Goal: Information Seeking & Learning: Learn about a topic

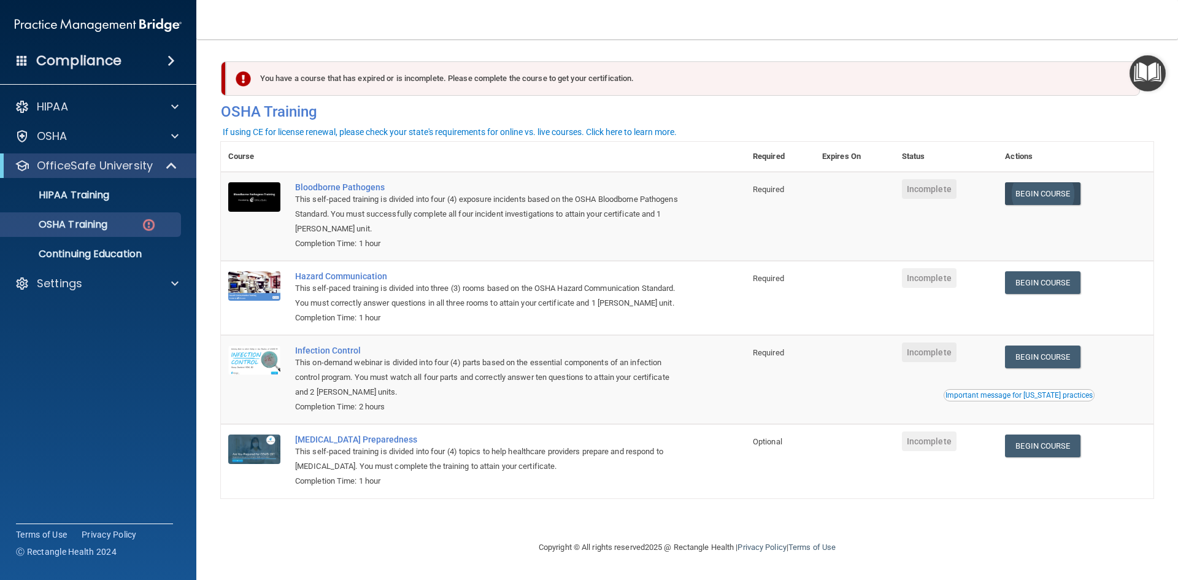
click at [1038, 201] on link "Begin Course" at bounding box center [1042, 193] width 75 height 23
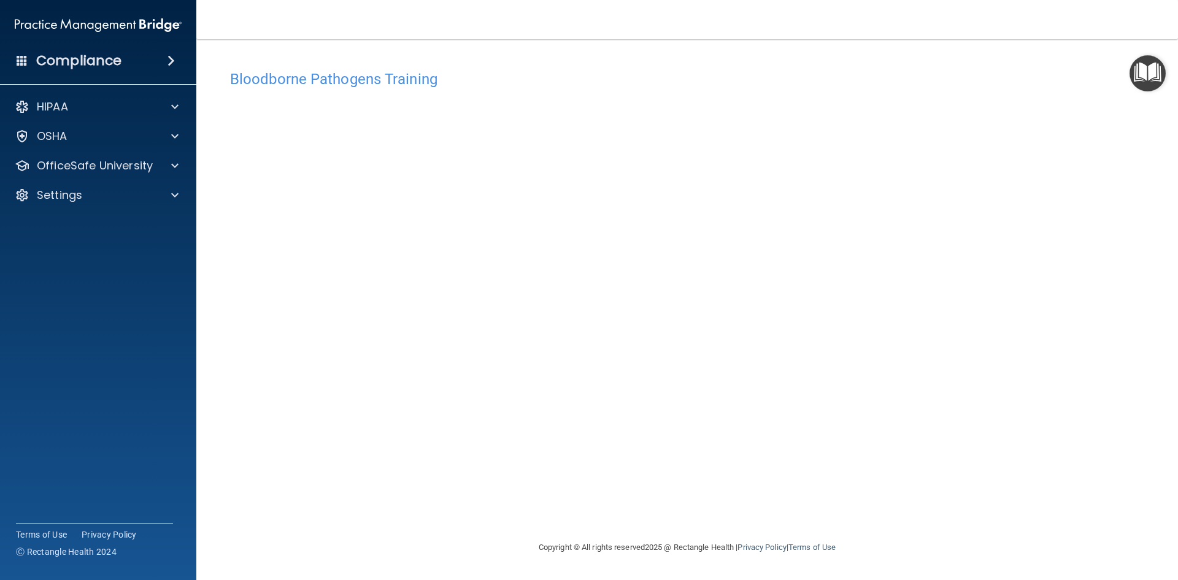
drag, startPoint x: 1154, startPoint y: 71, endPoint x: 1148, endPoint y: 76, distance: 7.9
click at [1154, 71] on img "Open Resource Center" at bounding box center [1147, 73] width 36 height 36
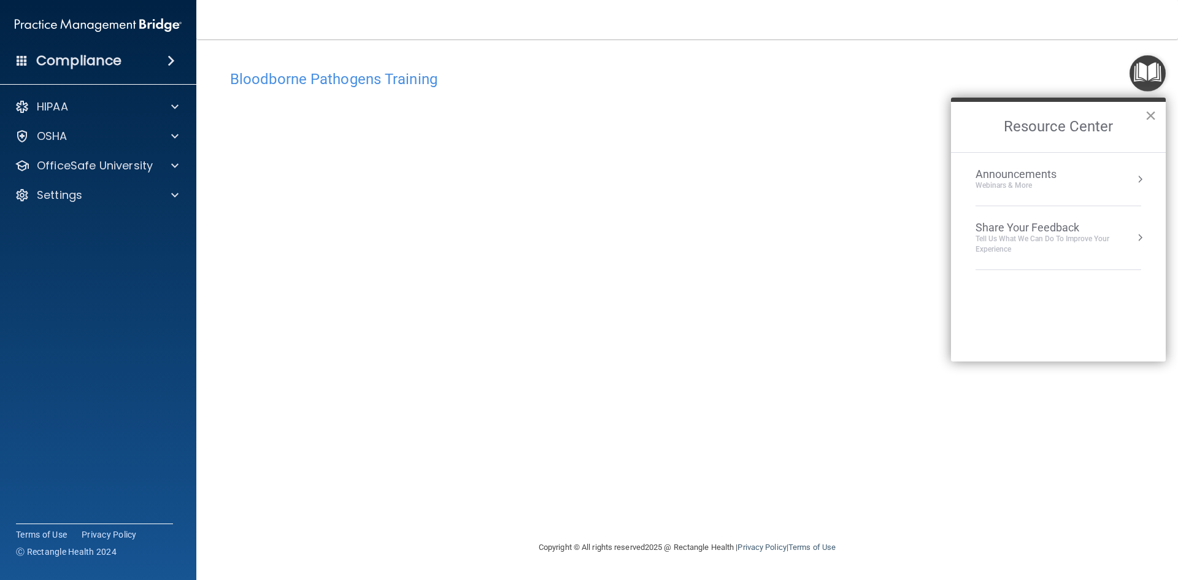
click at [1153, 112] on button "×" at bounding box center [1151, 116] width 12 height 20
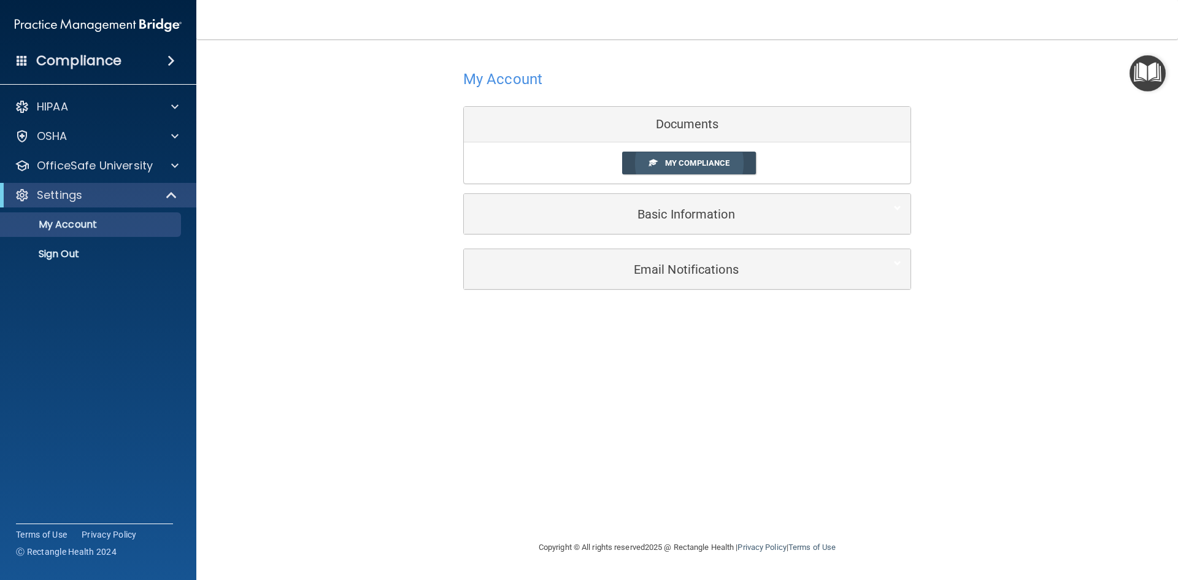
click at [712, 164] on span "My Compliance" at bounding box center [697, 162] width 64 height 9
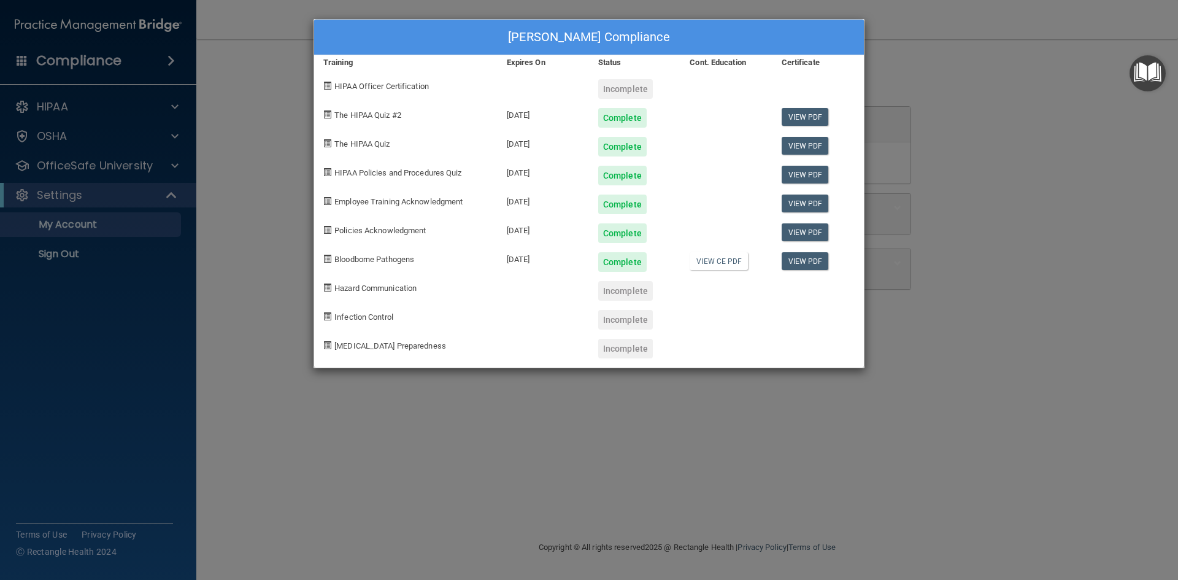
click at [382, 293] on div "Hazard Communication" at bounding box center [405, 286] width 183 height 29
click at [340, 288] on span "Hazard Communication" at bounding box center [375, 287] width 82 height 9
click at [409, 416] on div "Marlena Horne's Compliance Training Expires On Status Cont. Education Certifica…" at bounding box center [589, 290] width 1178 height 580
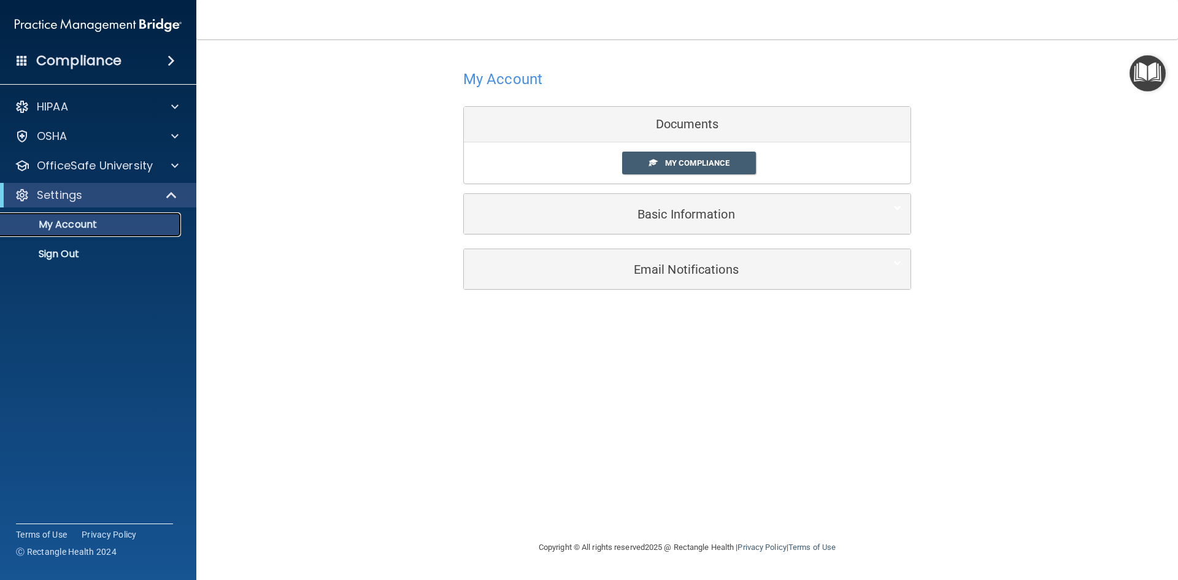
click at [87, 223] on p "My Account" at bounding box center [91, 224] width 167 height 12
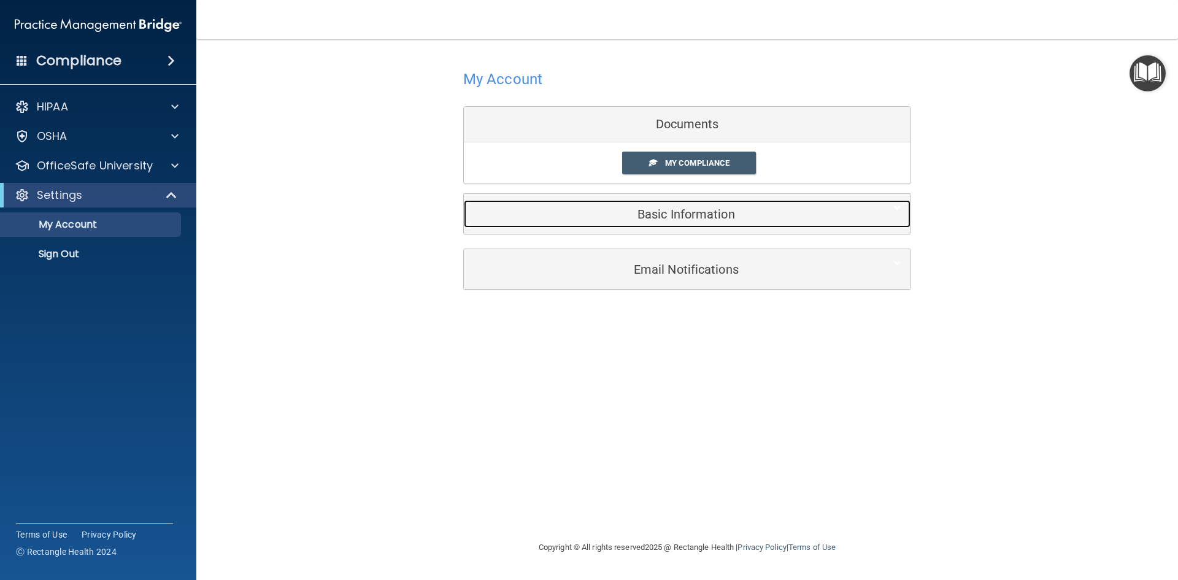
click at [687, 205] on div "Basic Information" at bounding box center [668, 214] width 409 height 28
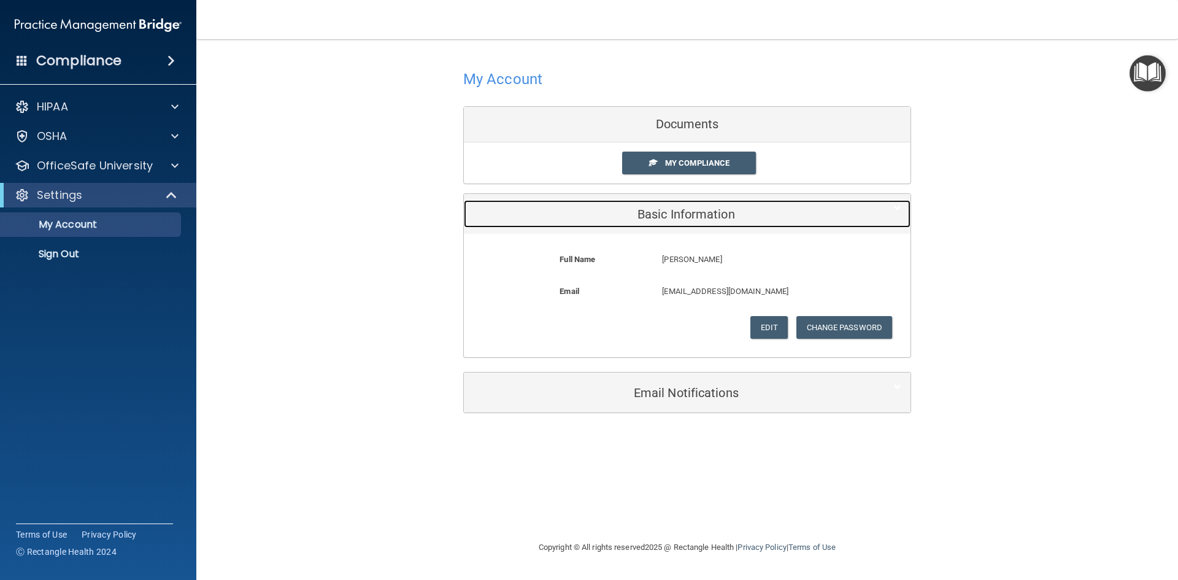
click at [687, 205] on div "Basic Information" at bounding box center [668, 214] width 409 height 28
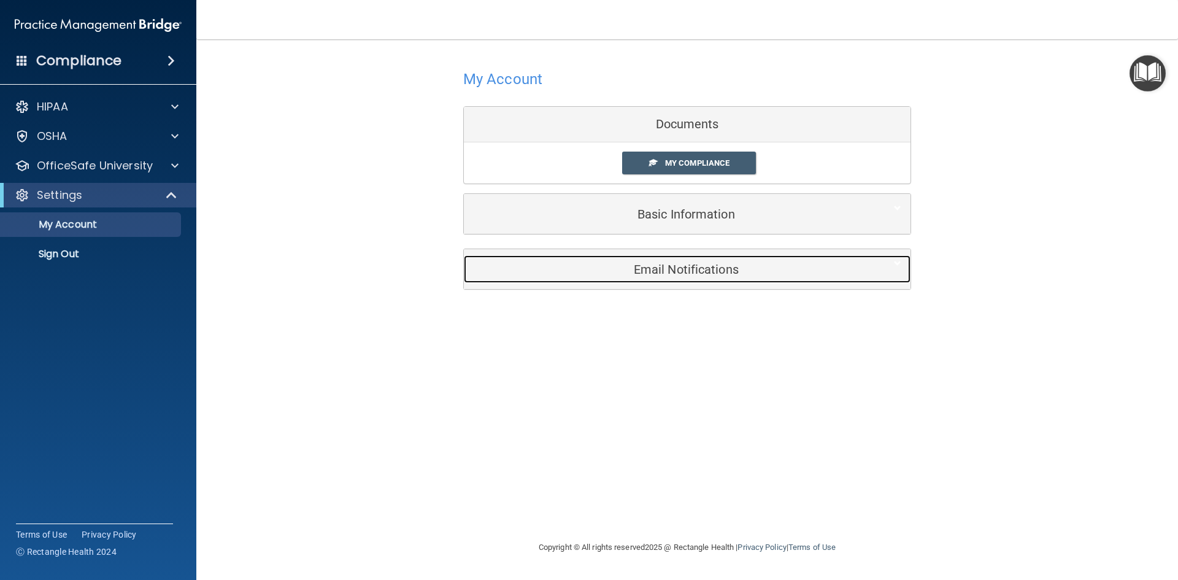
click at [685, 272] on h5 "Email Notifications" at bounding box center [668, 269] width 391 height 13
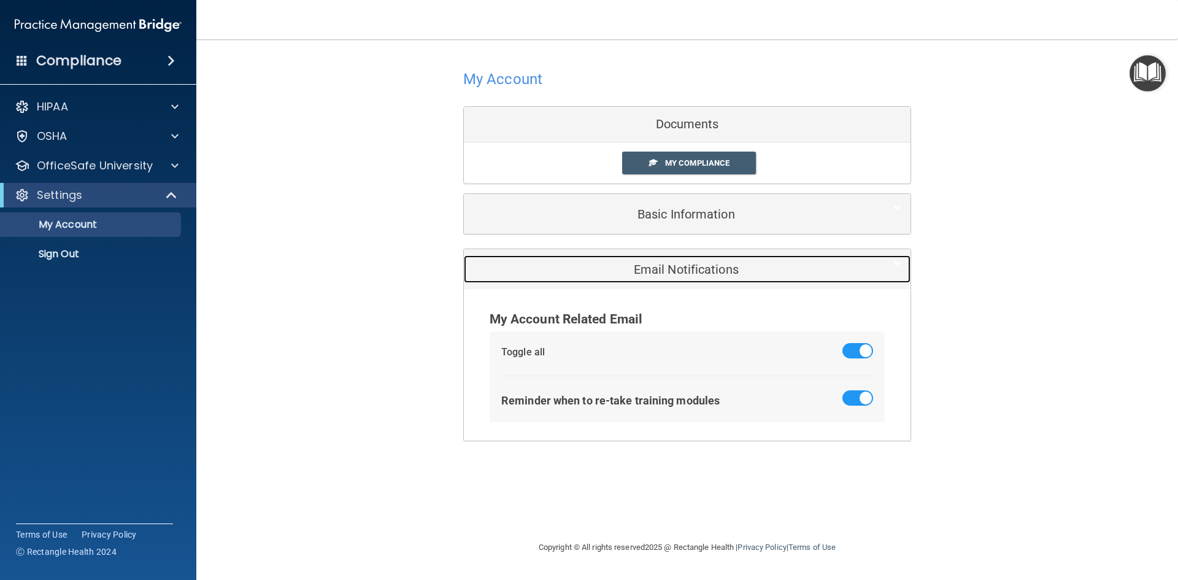
click at [685, 272] on h5 "Email Notifications" at bounding box center [668, 269] width 391 height 13
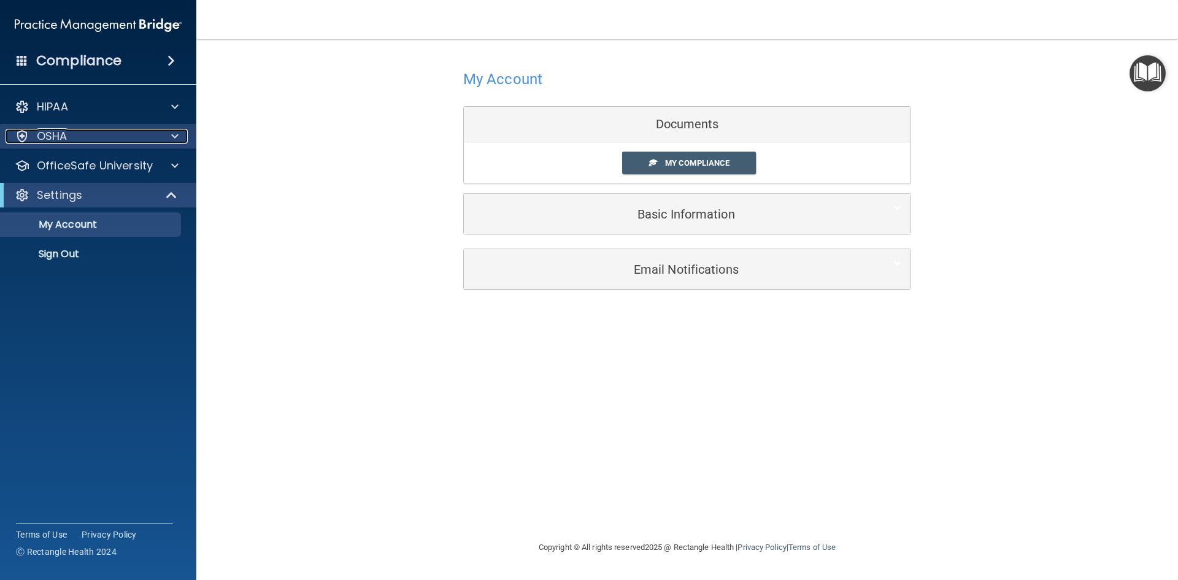
click at [141, 136] on div "OSHA" at bounding box center [82, 136] width 152 height 15
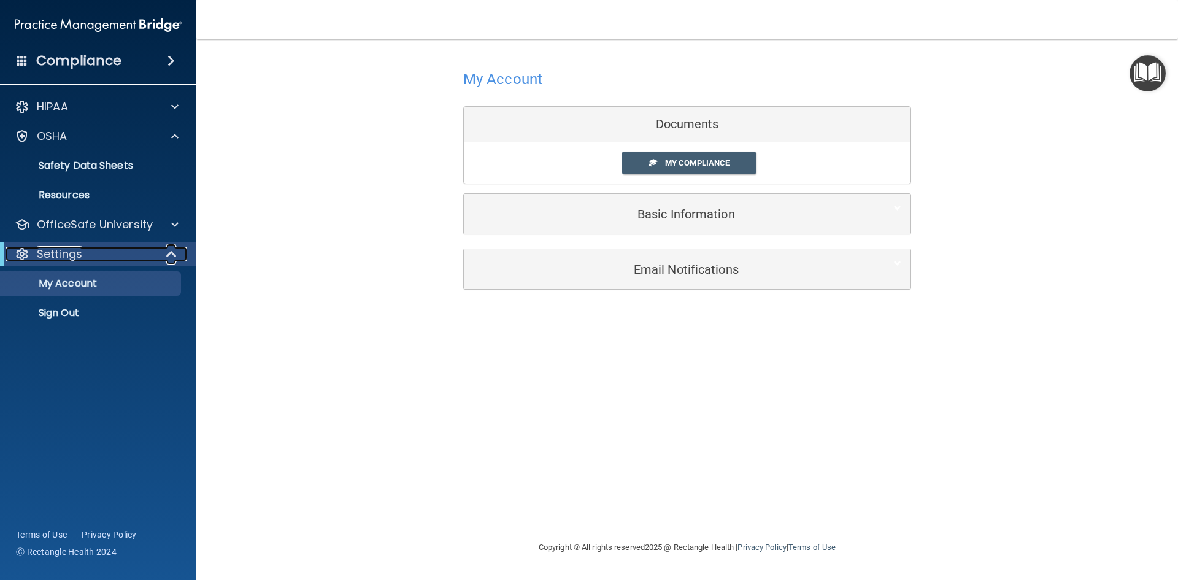
click at [69, 259] on p "Settings" at bounding box center [59, 254] width 45 height 15
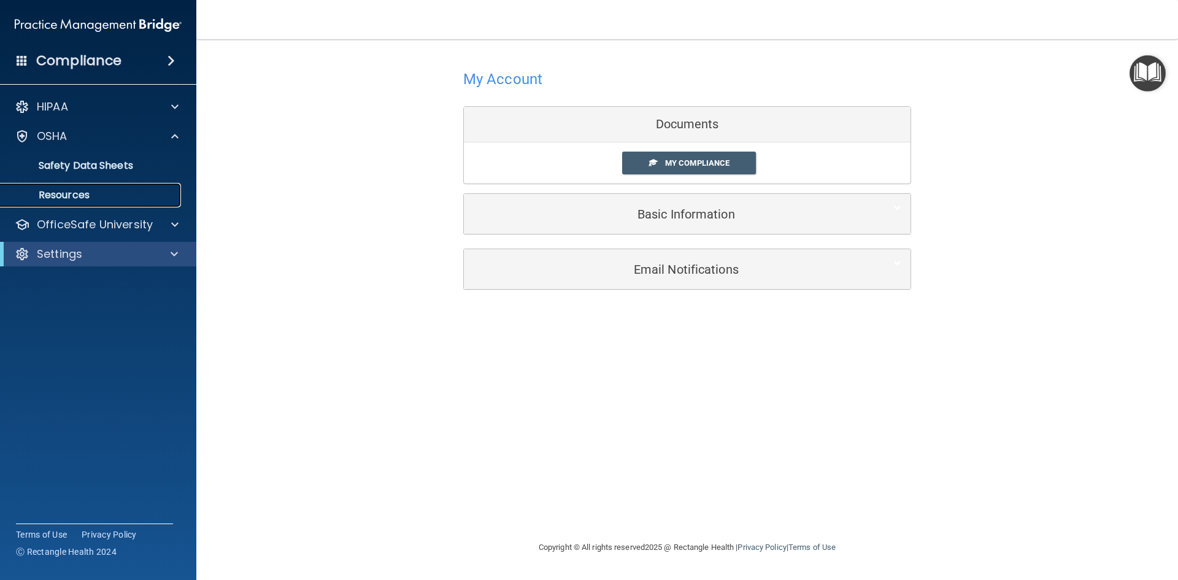
click at [68, 194] on p "Resources" at bounding box center [91, 195] width 167 height 12
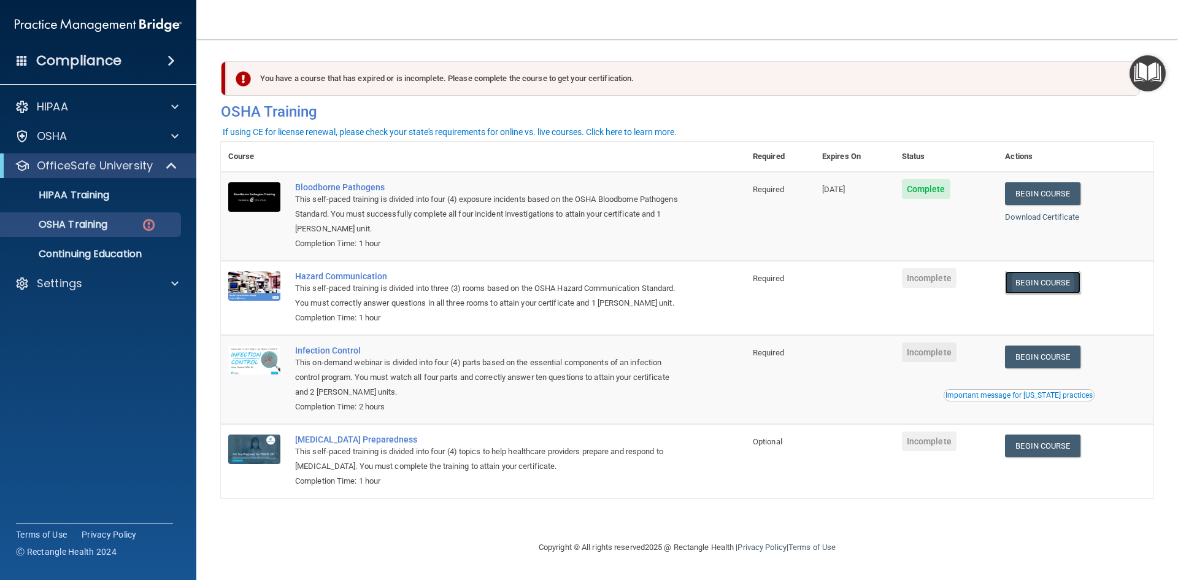
click at [1050, 286] on link "Begin Course" at bounding box center [1042, 282] width 75 height 23
